Goal: Task Accomplishment & Management: Use online tool/utility

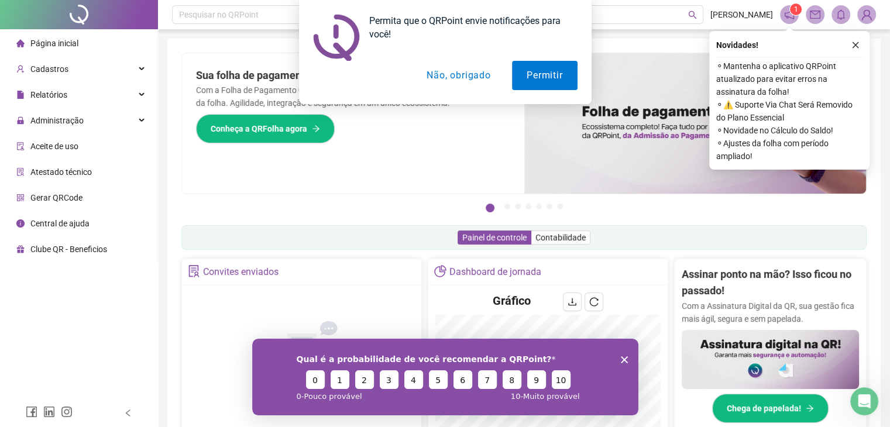
click at [458, 71] on button "Não, obrigado" at bounding box center [458, 75] width 93 height 29
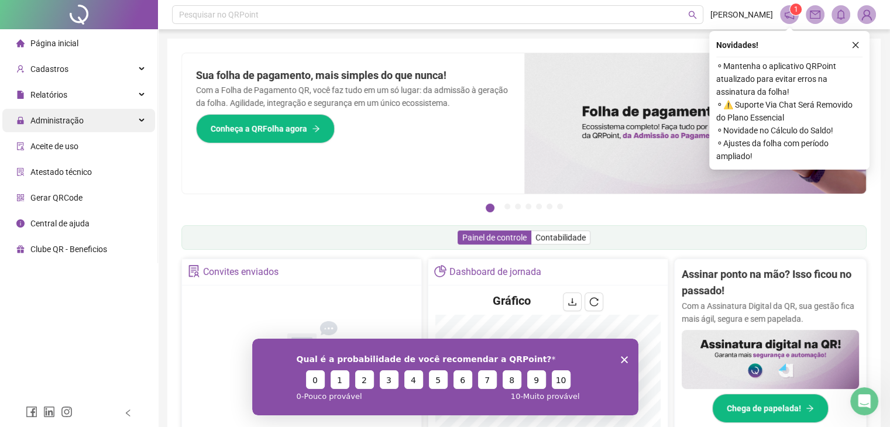
click at [67, 119] on span "Administração" at bounding box center [56, 120] width 53 height 9
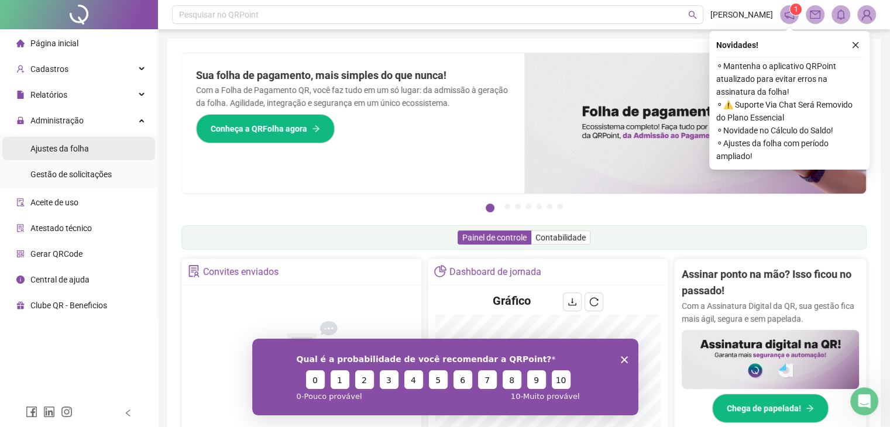
click at [60, 150] on span "Ajustes da folha" at bounding box center [59, 148] width 59 height 9
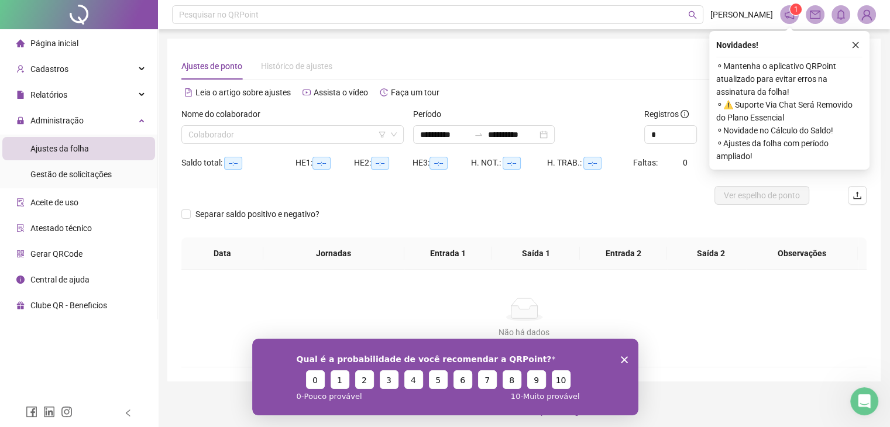
type input "**********"
click at [254, 141] on input "search" at bounding box center [288, 135] width 198 height 18
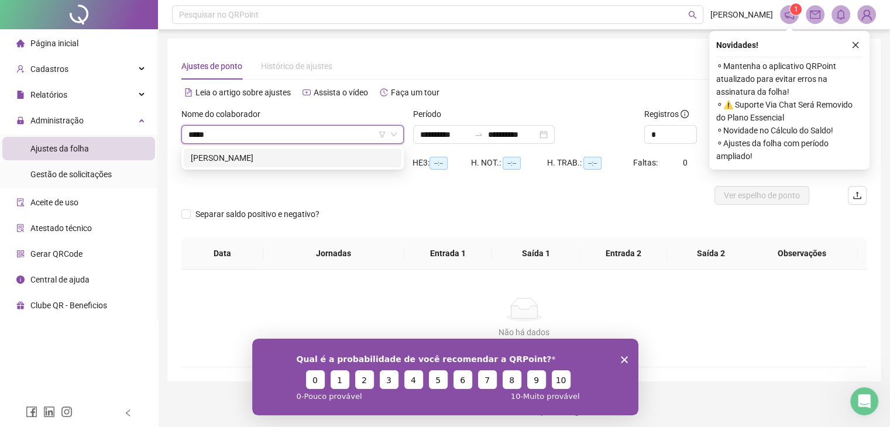
type input "******"
click at [299, 150] on div "[PERSON_NAME]" at bounding box center [293, 158] width 218 height 19
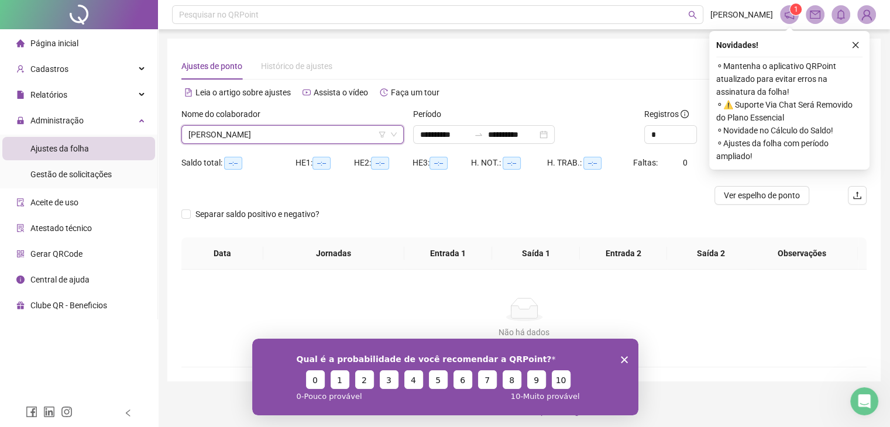
click at [575, 109] on div "Período" at bounding box center [524, 117] width 222 height 18
click at [856, 40] on button "button" at bounding box center [856, 45] width 14 height 14
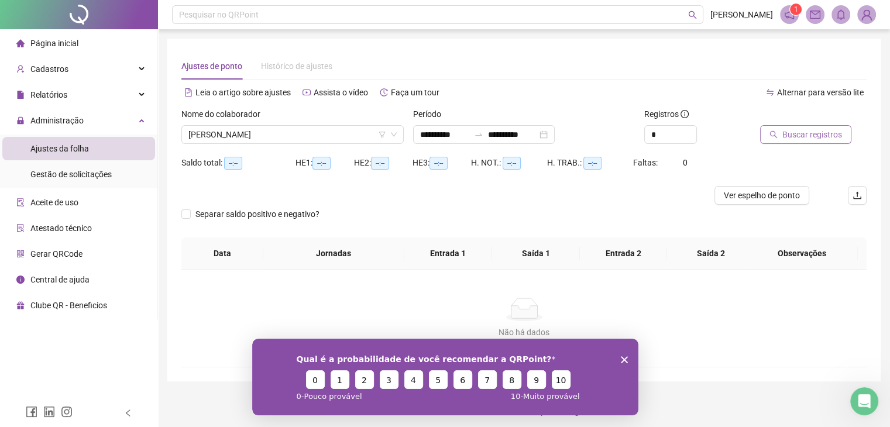
click at [827, 131] on span "Buscar registros" at bounding box center [813, 134] width 60 height 13
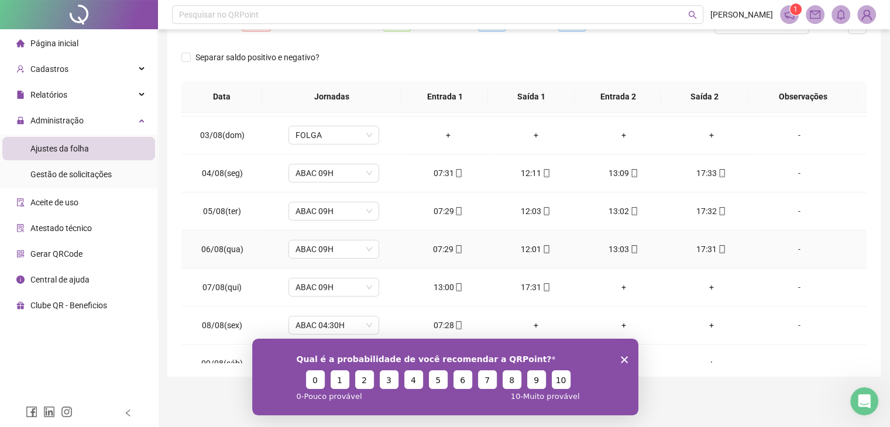
scroll to position [117, 0]
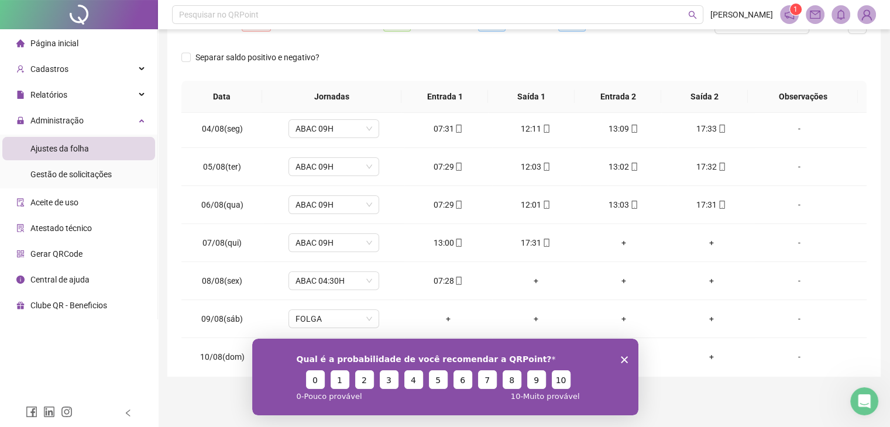
click at [622, 357] on polygon "Encerrar pesquisa" at bounding box center [624, 359] width 7 height 7
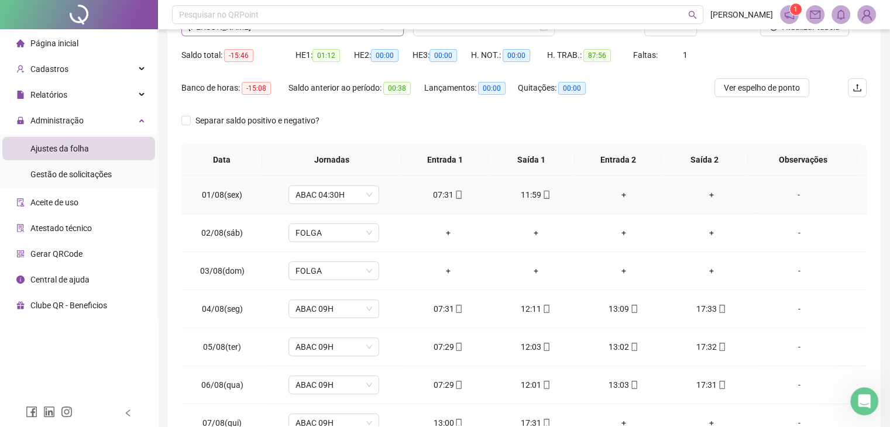
scroll to position [0, 0]
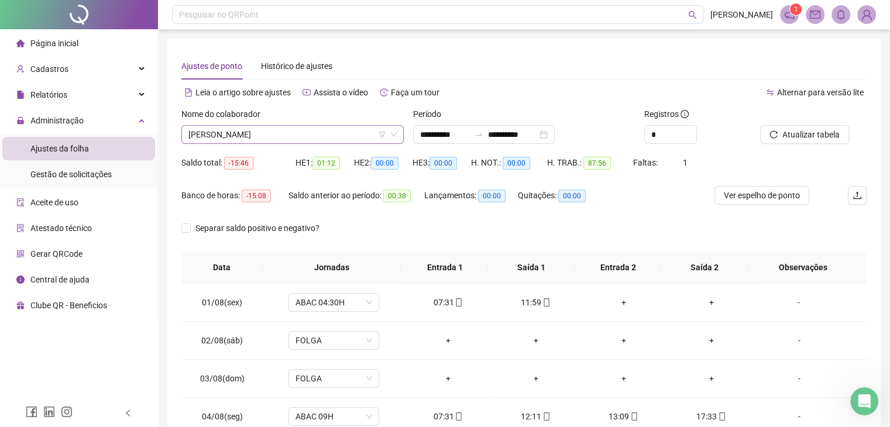
click at [269, 133] on span "[PERSON_NAME]" at bounding box center [293, 135] width 208 height 18
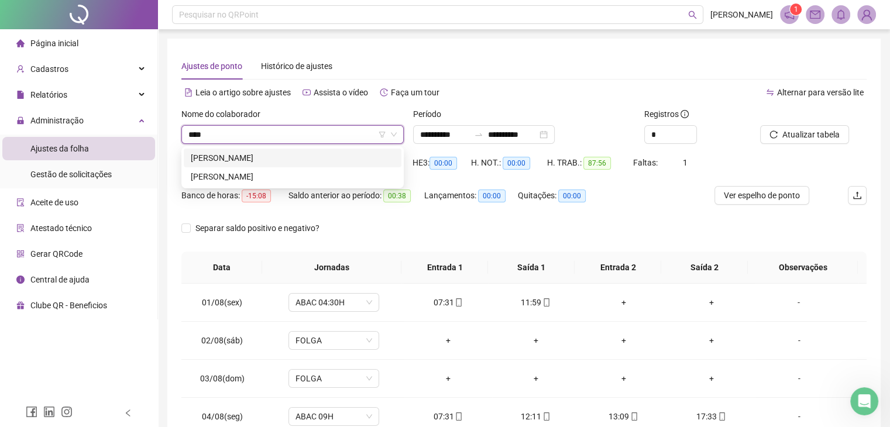
type input "****"
click at [307, 157] on div "[PERSON_NAME]" at bounding box center [293, 158] width 204 height 13
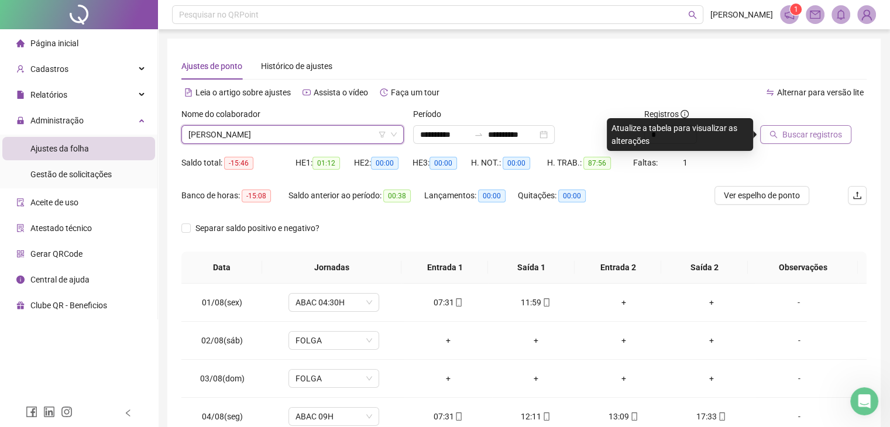
click at [800, 137] on span "Buscar registros" at bounding box center [813, 134] width 60 height 13
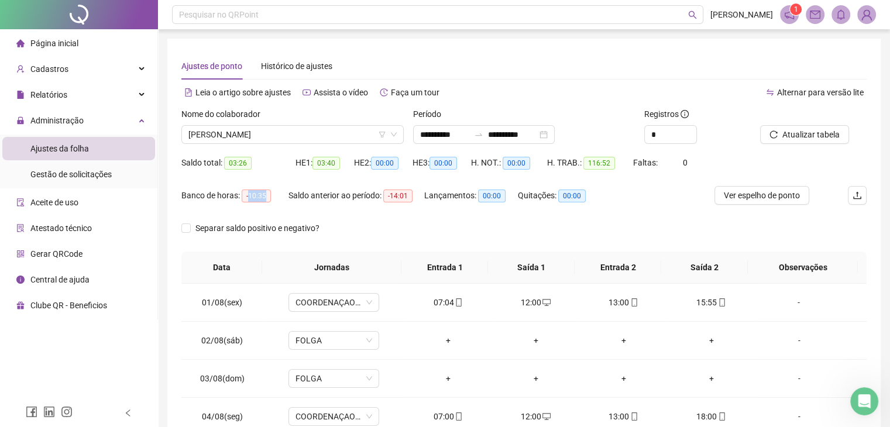
drag, startPoint x: 248, startPoint y: 195, endPoint x: 273, endPoint y: 194, distance: 24.6
click at [273, 194] on div "Banco de horas: -10:35" at bounding box center [234, 195] width 107 height 13
